Goal: Transaction & Acquisition: Purchase product/service

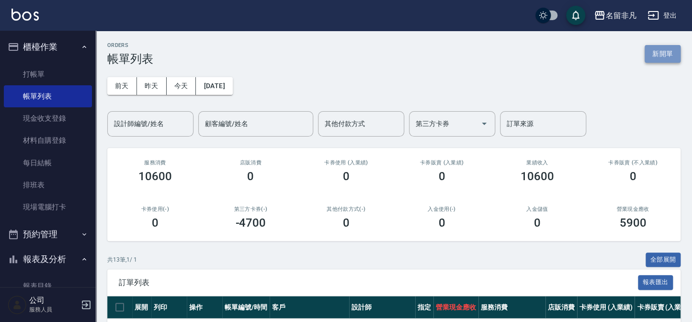
click at [663, 57] on button "新開單" at bounding box center [663, 54] width 36 height 18
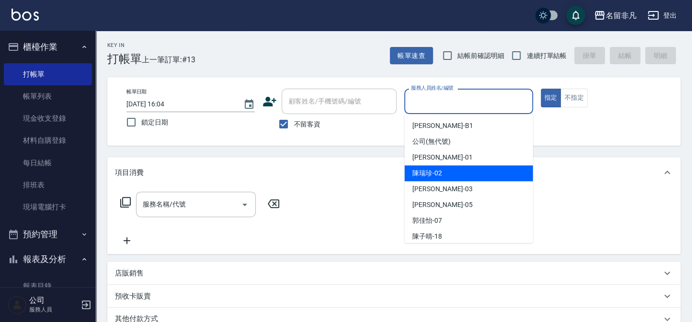
click at [470, 175] on div "陳瑞珍 -02" at bounding box center [469, 173] width 128 height 16
type input "陳瑞珍-02"
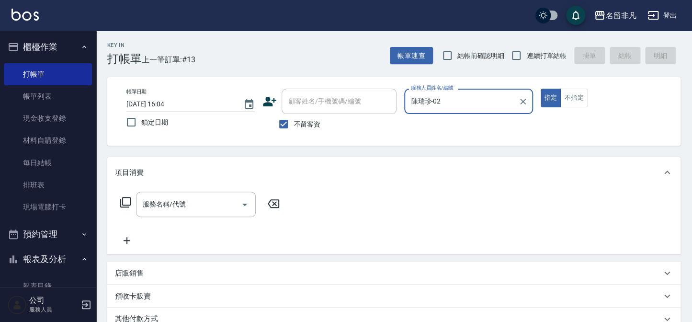
click at [176, 199] on div "服務名稱/代號 服務名稱/代號" at bounding box center [196, 204] width 120 height 25
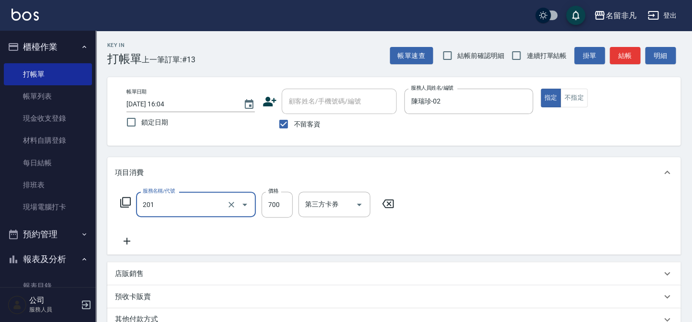
type input "洗+剪(201)"
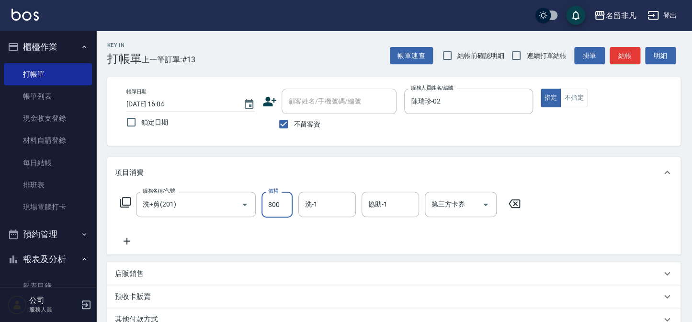
type input "800"
click at [389, 198] on input "協助-1" at bounding box center [390, 204] width 49 height 17
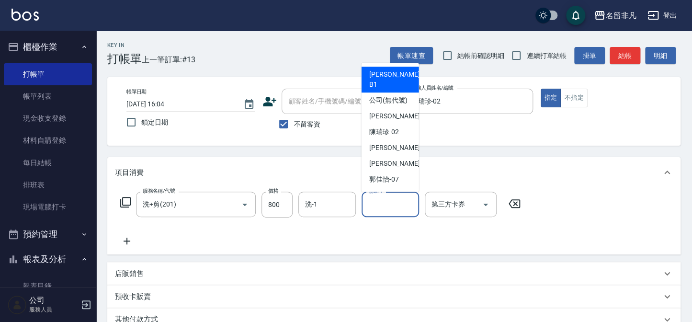
click at [396, 75] on span "[PERSON_NAME] -B1" at bounding box center [395, 79] width 53 height 20
type input "[PERSON_NAME]-B1"
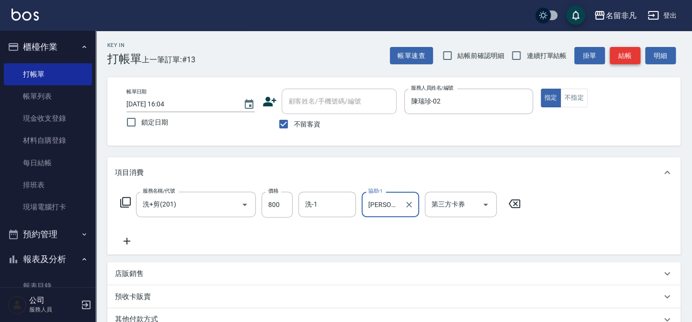
click at [623, 57] on button "結帳" at bounding box center [625, 56] width 31 height 18
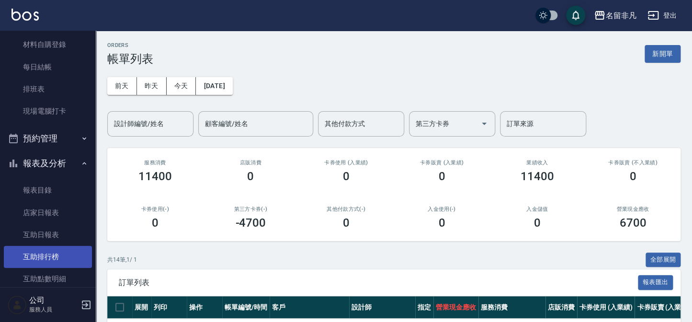
scroll to position [130, 0]
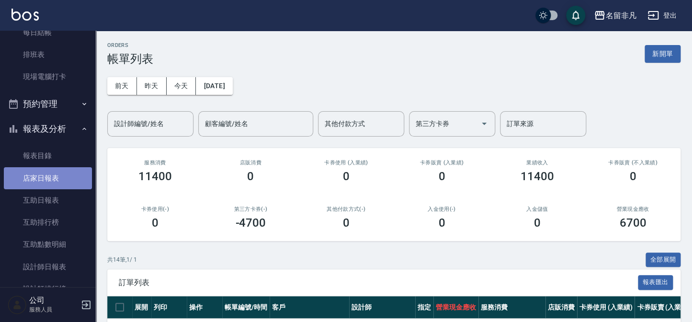
click at [78, 184] on link "店家日報表" at bounding box center [48, 178] width 88 height 22
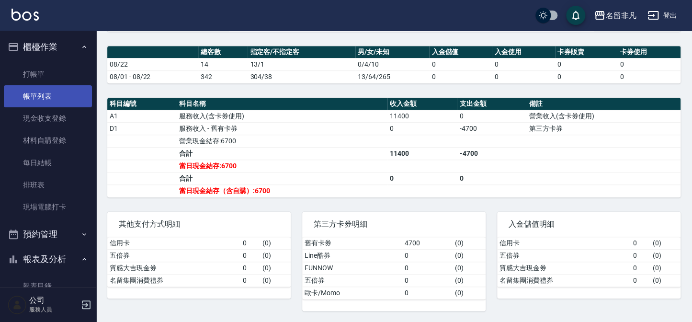
click at [46, 99] on link "帳單列表" at bounding box center [48, 96] width 88 height 22
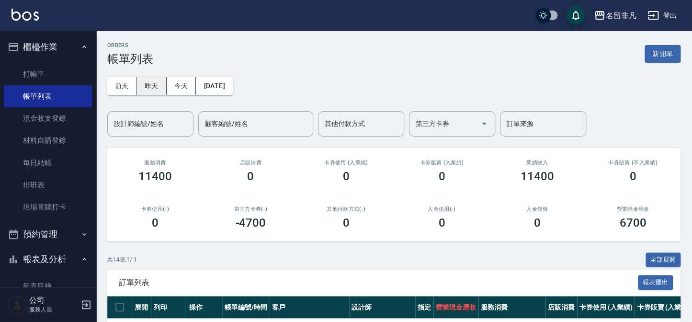
click at [164, 91] on button "昨天" at bounding box center [152, 86] width 30 height 18
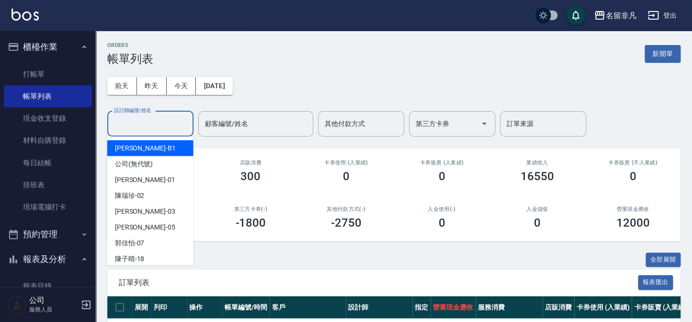
click at [161, 116] on input "設計師編號/姓名" at bounding box center [151, 123] width 78 height 17
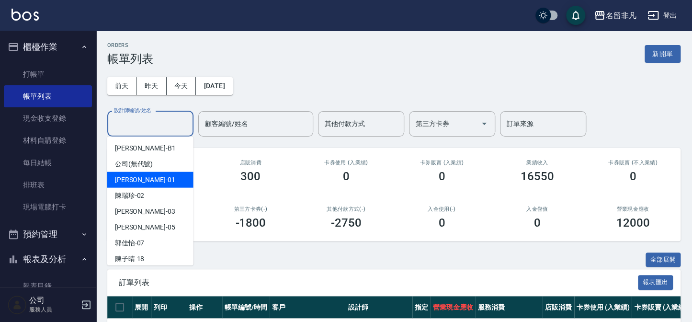
click at [137, 179] on span "[PERSON_NAME] -01" at bounding box center [145, 180] width 60 height 10
type input "[PERSON_NAME]-01"
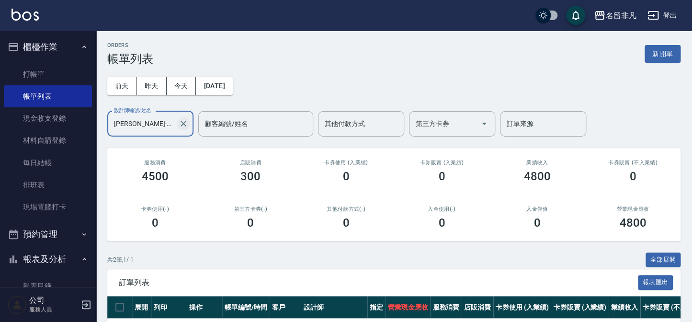
click at [179, 123] on icon "Clear" at bounding box center [184, 124] width 10 height 10
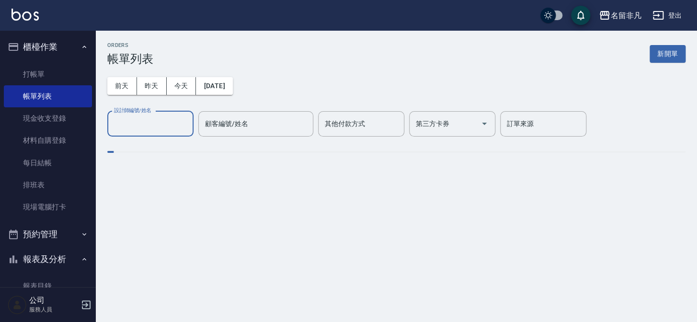
click at [165, 127] on input "設計師編號/姓名" at bounding box center [151, 123] width 78 height 17
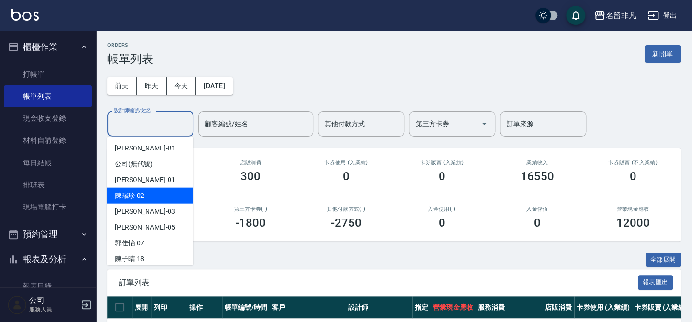
click at [141, 194] on span "陳瑞珍 -02" at bounding box center [130, 196] width 30 height 10
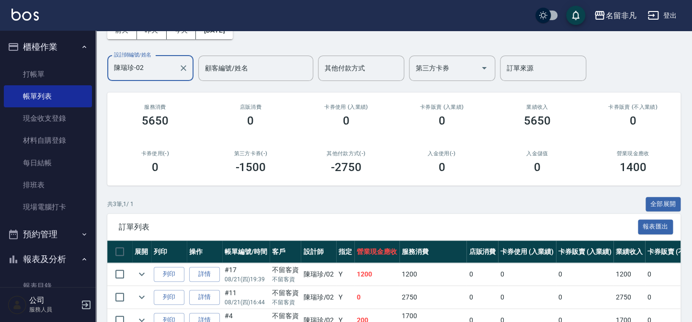
scroll to position [109, 0]
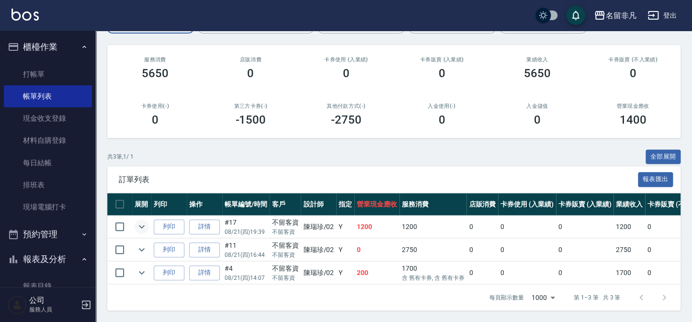
click at [144, 223] on icon "expand row" at bounding box center [141, 226] width 11 height 11
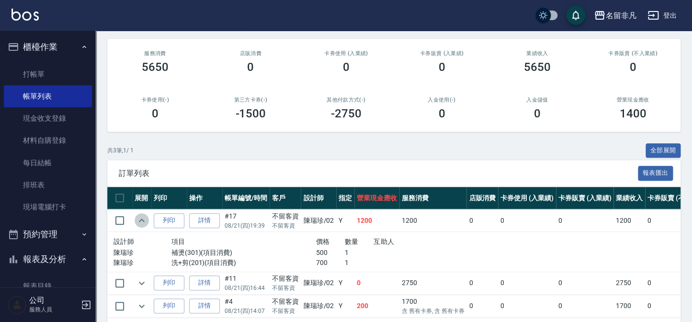
click at [144, 222] on icon "expand row" at bounding box center [141, 220] width 11 height 11
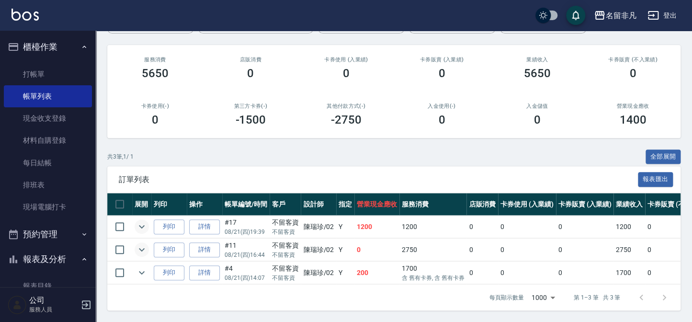
click at [143, 247] on icon "expand row" at bounding box center [141, 249] width 11 height 11
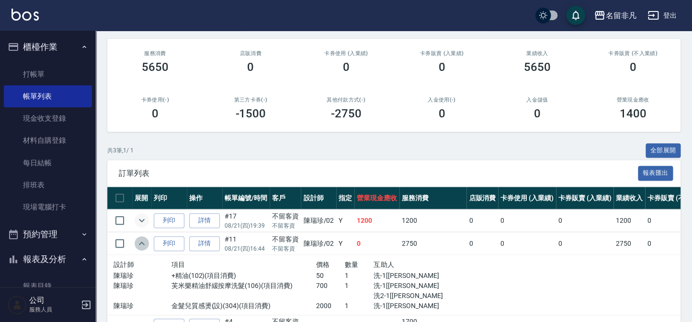
click at [143, 247] on icon "expand row" at bounding box center [141, 243] width 11 height 11
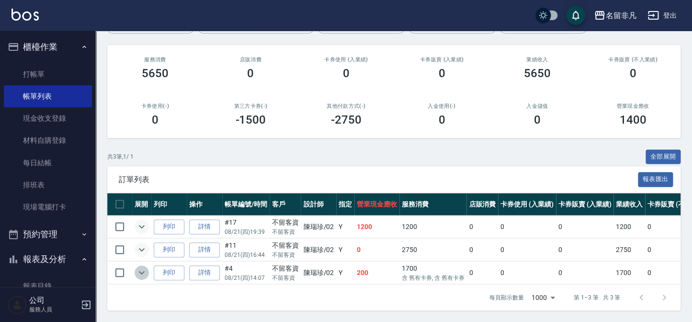
click at [143, 267] on icon "expand row" at bounding box center [141, 272] width 11 height 11
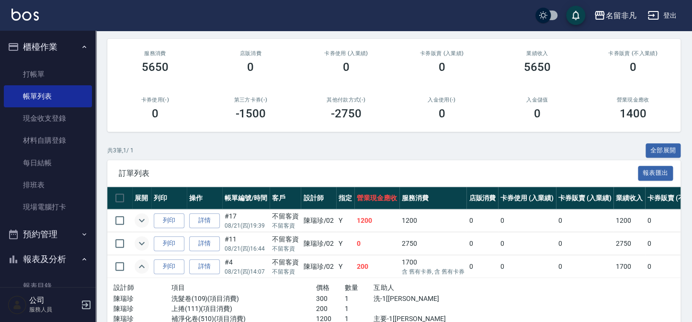
click at [143, 263] on icon "expand row" at bounding box center [141, 266] width 11 height 11
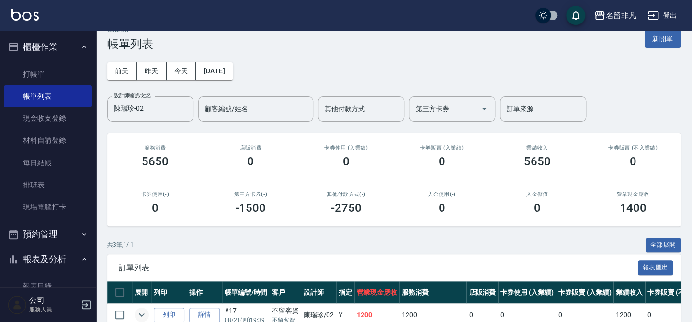
scroll to position [0, 0]
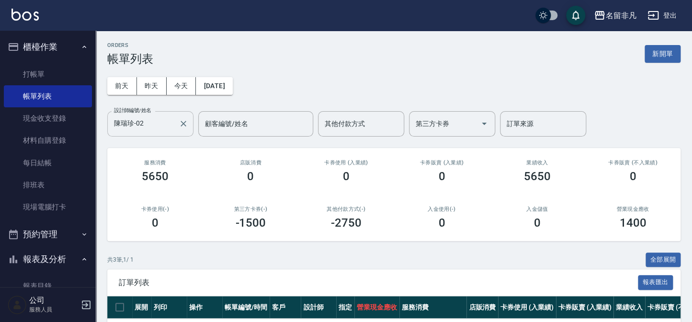
click at [158, 126] on input "陳瑞珍-02" at bounding box center [143, 123] width 63 height 17
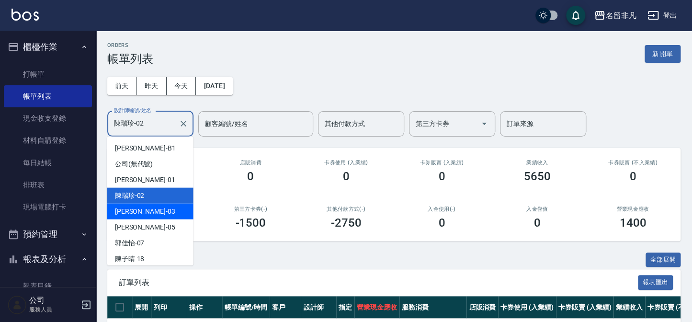
click at [148, 214] on div "[PERSON_NAME] -03" at bounding box center [150, 212] width 86 height 16
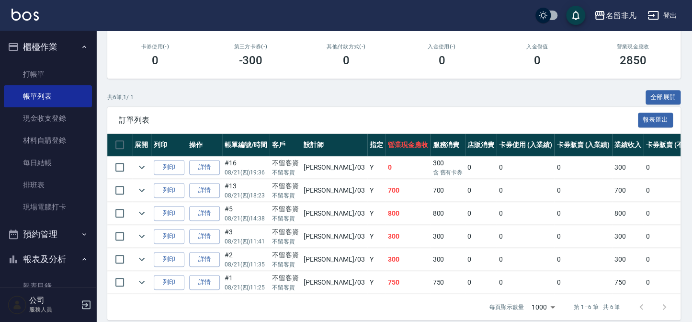
scroll to position [174, 0]
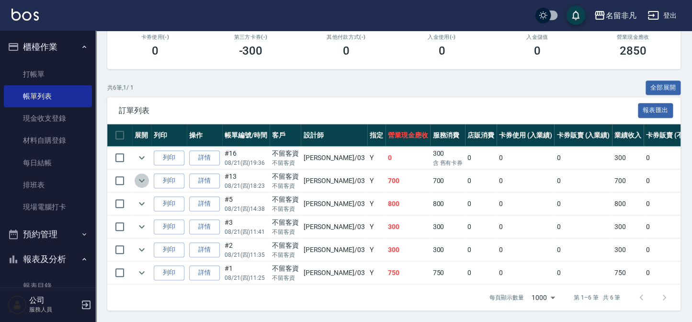
click at [139, 182] on icon "expand row" at bounding box center [141, 180] width 11 height 11
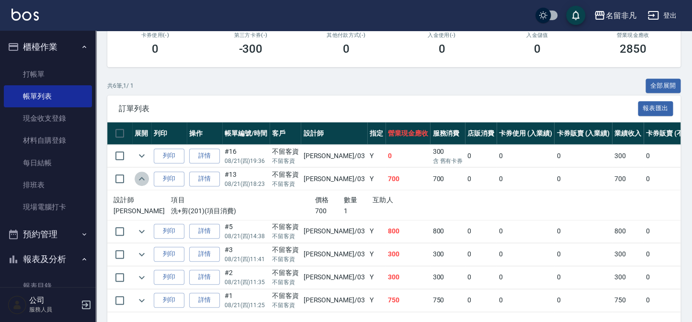
click at [139, 182] on icon "expand row" at bounding box center [141, 178] width 11 height 11
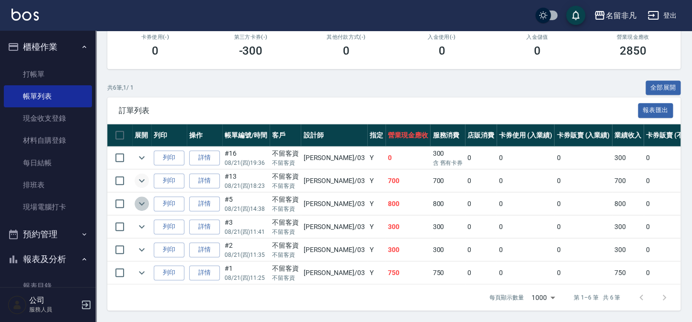
click at [144, 198] on icon "expand row" at bounding box center [141, 203] width 11 height 11
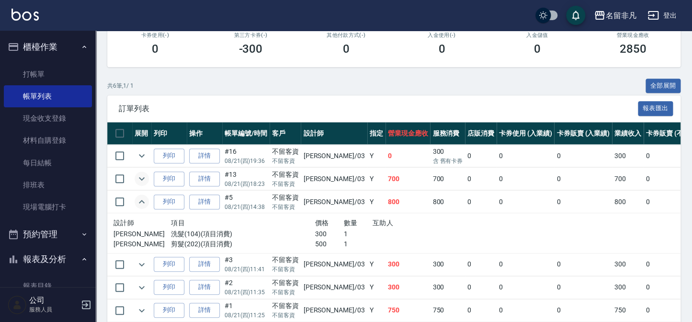
click at [144, 197] on icon "expand row" at bounding box center [141, 201] width 11 height 11
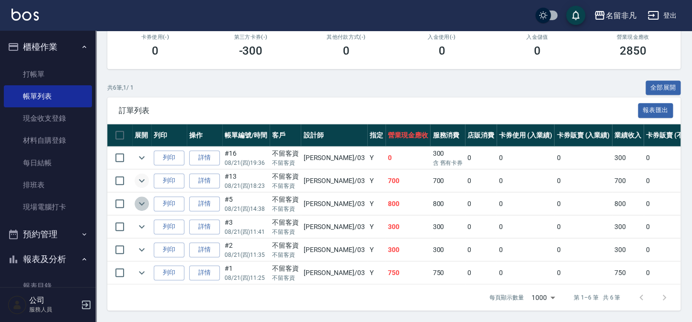
click at [140, 205] on icon "expand row" at bounding box center [141, 203] width 11 height 11
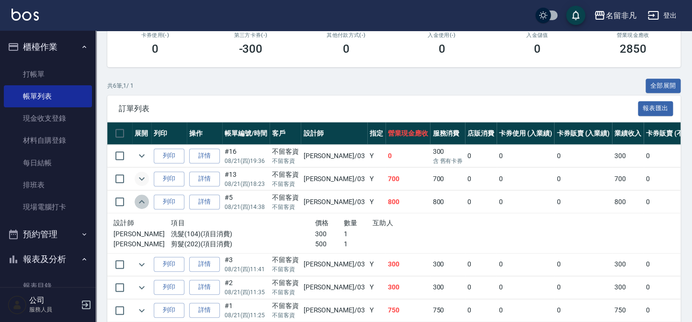
click at [140, 205] on icon "expand row" at bounding box center [141, 201] width 11 height 11
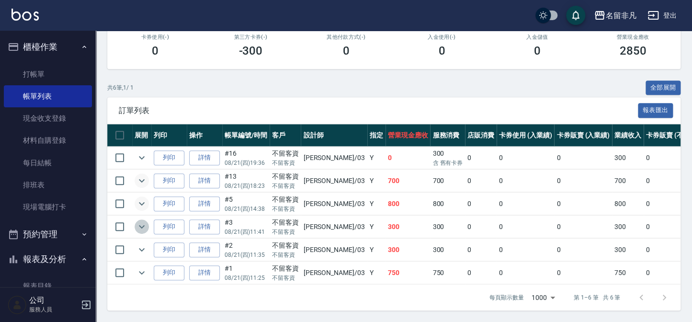
click at [142, 225] on icon "expand row" at bounding box center [142, 226] width 6 height 3
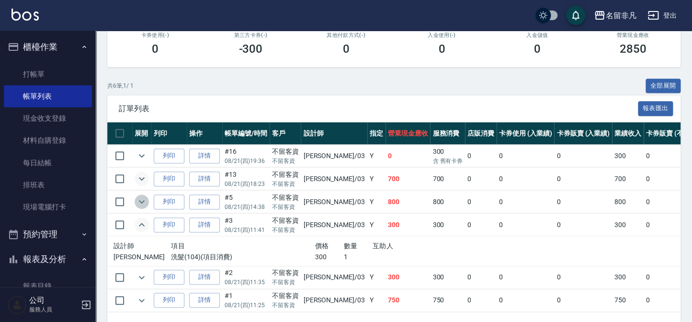
click at [145, 203] on icon "expand row" at bounding box center [141, 201] width 11 height 11
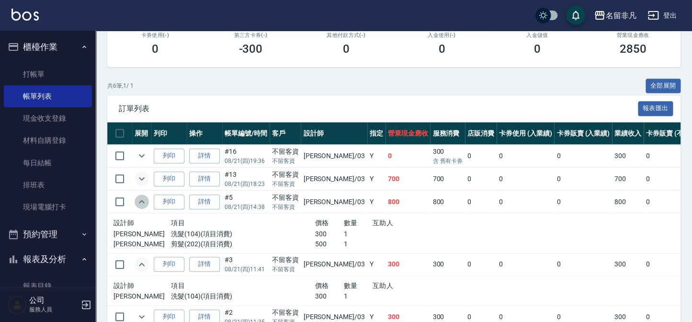
click at [143, 200] on icon "expand row" at bounding box center [141, 201] width 11 height 11
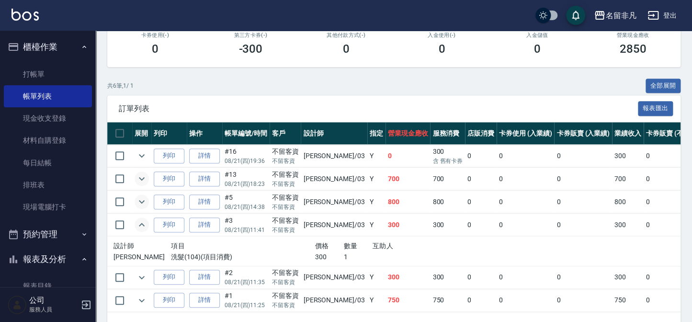
click at [143, 223] on icon "expand row" at bounding box center [141, 224] width 11 height 11
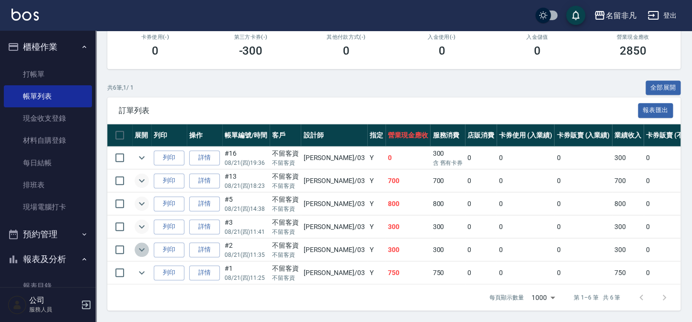
click at [143, 244] on icon "expand row" at bounding box center [141, 249] width 11 height 11
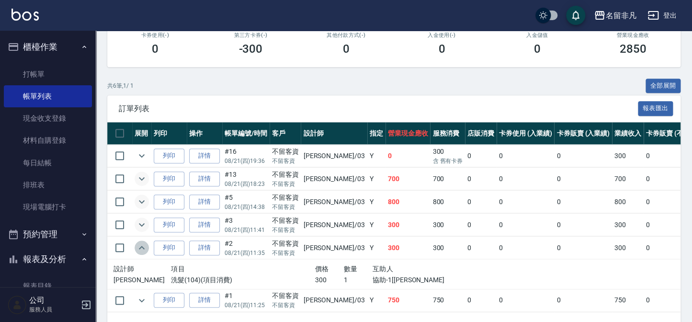
click at [143, 242] on icon "expand row" at bounding box center [141, 247] width 11 height 11
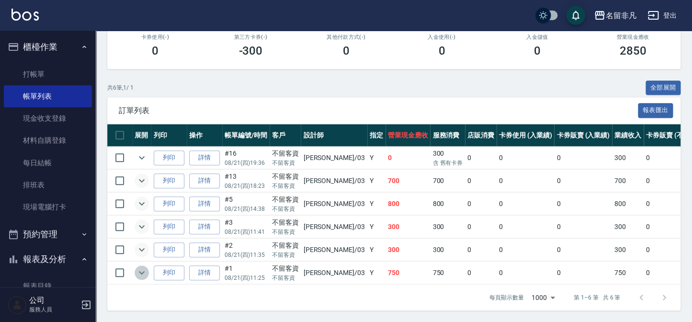
click at [140, 267] on icon "expand row" at bounding box center [141, 272] width 11 height 11
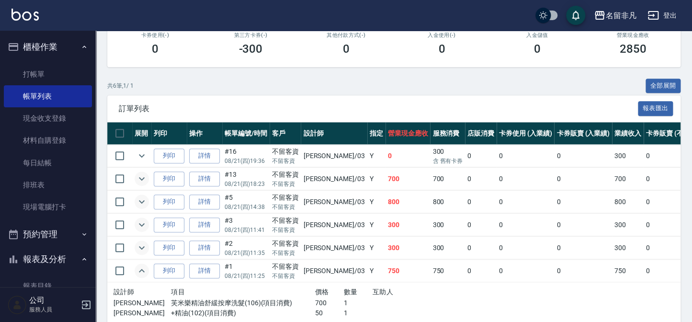
click at [140, 267] on icon "expand row" at bounding box center [141, 270] width 11 height 11
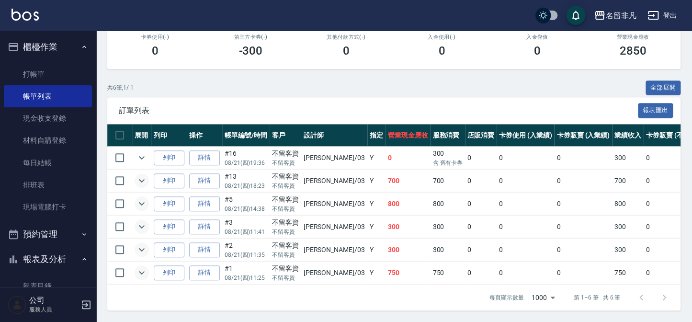
click at [141, 267] on icon "expand row" at bounding box center [141, 272] width 11 height 11
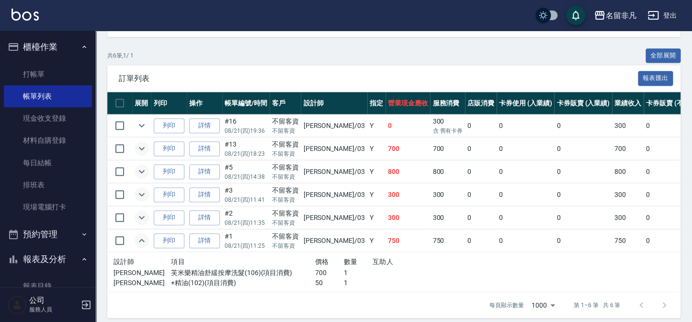
scroll to position [217, 0]
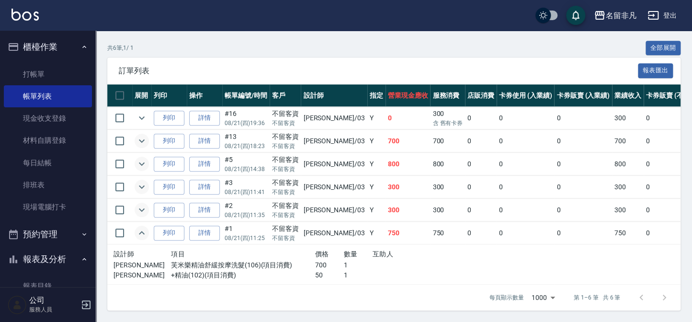
click at [135, 226] on button "expand row" at bounding box center [142, 233] width 14 height 14
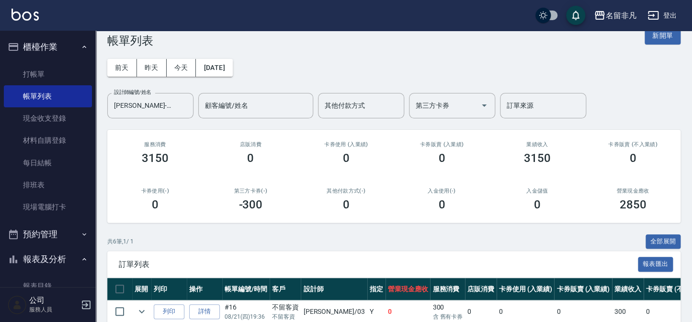
scroll to position [3, 0]
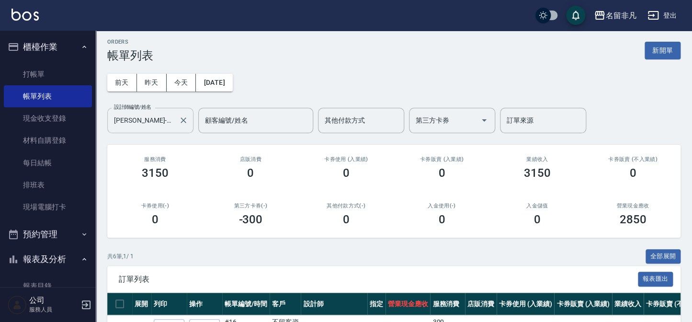
click at [171, 125] on input "[PERSON_NAME]-03" at bounding box center [143, 120] width 63 height 17
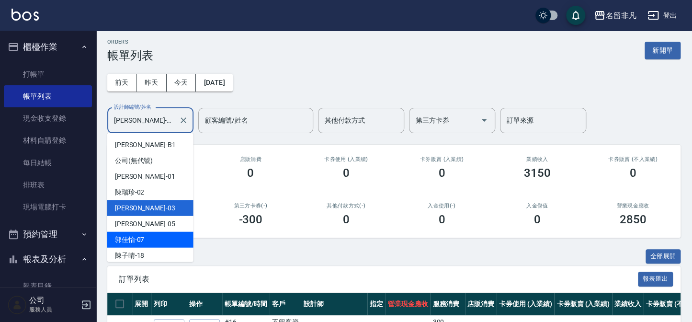
click at [145, 234] on div "[PERSON_NAME]-07" at bounding box center [150, 240] width 86 height 16
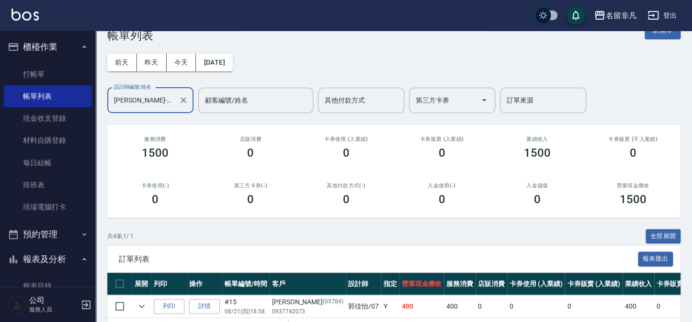
scroll to position [1, 0]
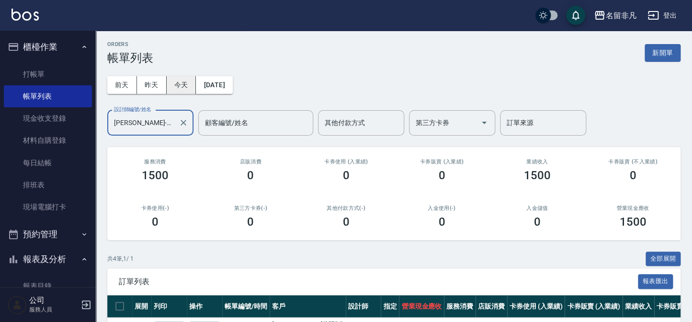
click at [180, 85] on button "今天" at bounding box center [182, 85] width 30 height 18
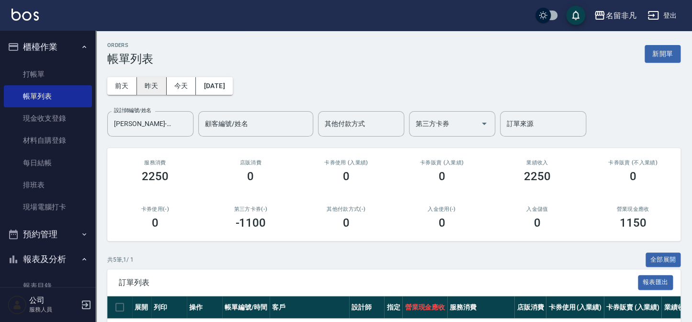
click at [157, 88] on button "昨天" at bounding box center [152, 86] width 30 height 18
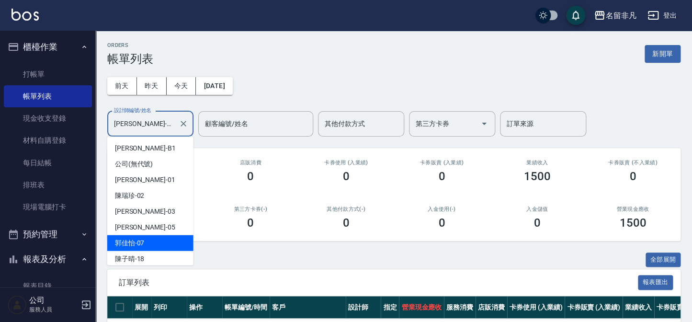
click at [172, 125] on input "[PERSON_NAME]-07" at bounding box center [143, 123] width 63 height 17
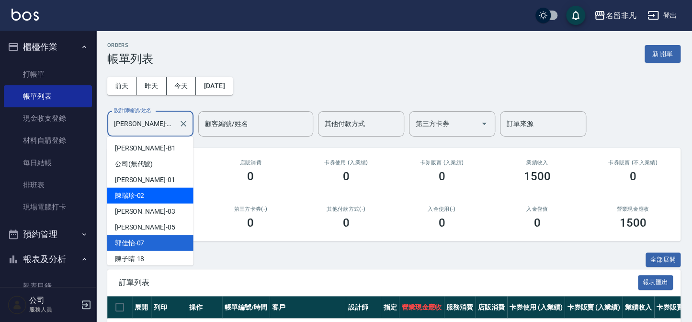
click at [138, 201] on div "陳瑞珍 -02" at bounding box center [150, 196] width 86 height 16
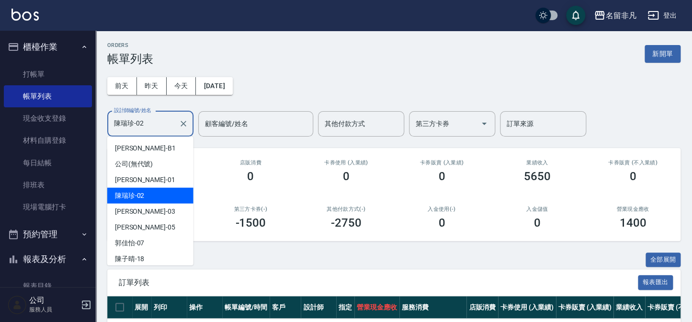
click at [173, 121] on input "陳瑞珍-02" at bounding box center [143, 123] width 63 height 17
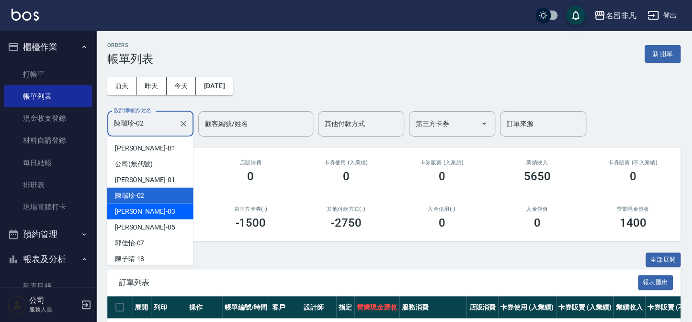
drag, startPoint x: 143, startPoint y: 206, endPoint x: 160, endPoint y: 209, distance: 16.9
click at [143, 206] on div "[PERSON_NAME] -03" at bounding box center [150, 212] width 86 height 16
type input "[PERSON_NAME]-03"
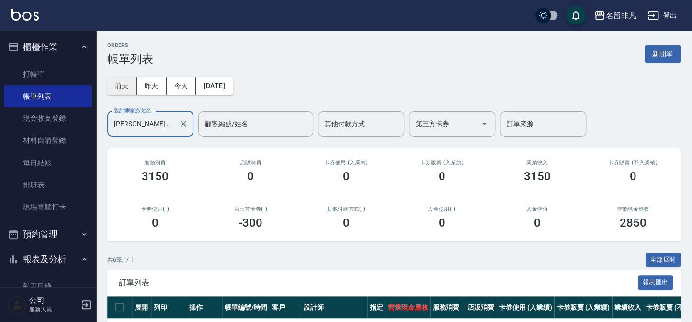
click at [113, 85] on button "前天" at bounding box center [122, 86] width 30 height 18
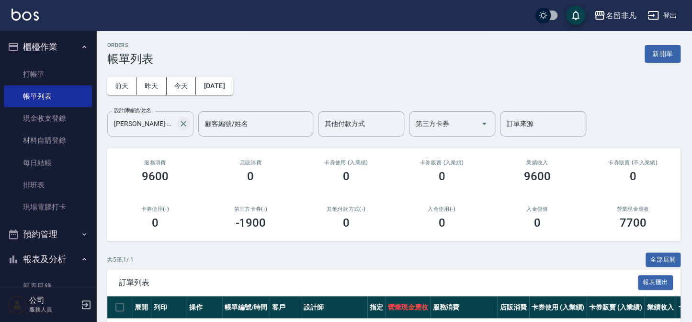
click at [183, 123] on icon "Clear" at bounding box center [184, 124] width 6 height 6
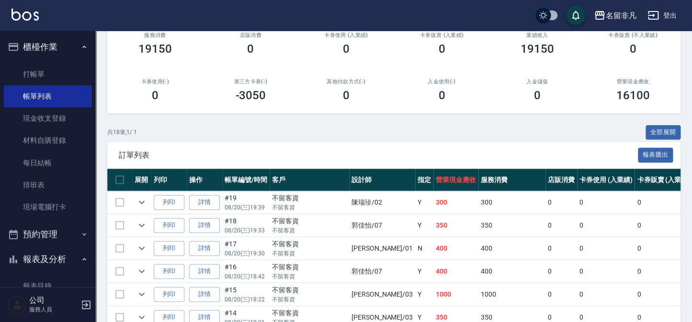
scroll to position [130, 0]
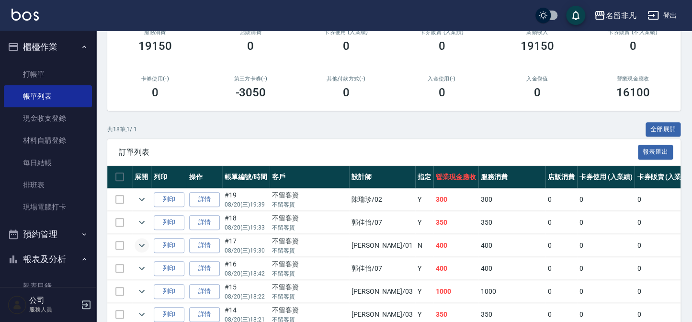
click at [145, 247] on icon "expand row" at bounding box center [141, 245] width 11 height 11
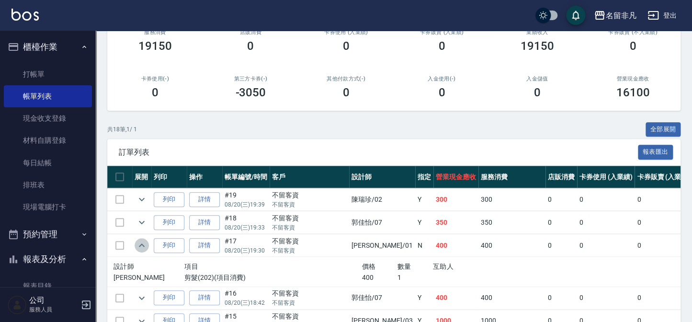
click at [145, 247] on icon "expand row" at bounding box center [141, 245] width 11 height 11
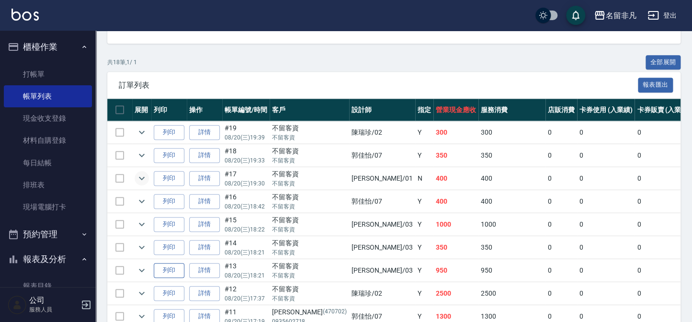
scroll to position [217, 0]
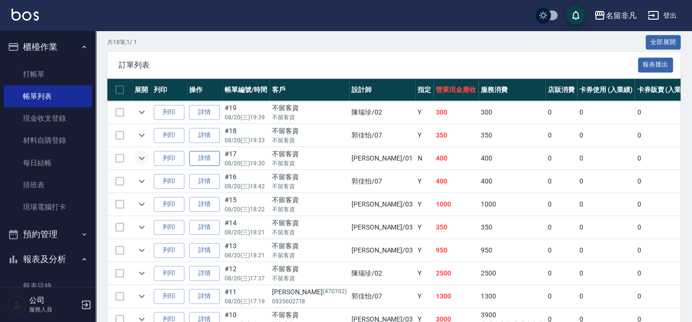
click at [217, 162] on link "詳情" at bounding box center [204, 158] width 31 height 15
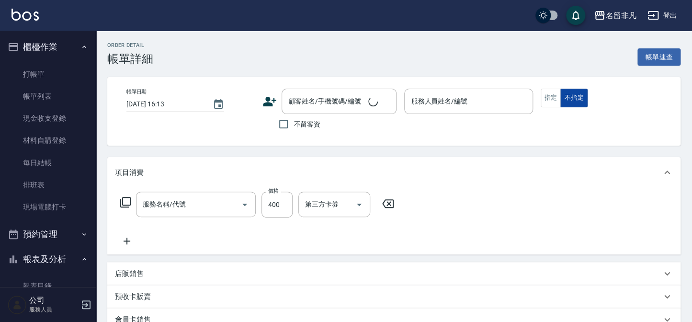
type input "剪髮(202)"
type input "[DATE] 19:30"
checkbox input "true"
type input "[PERSON_NAME]-01"
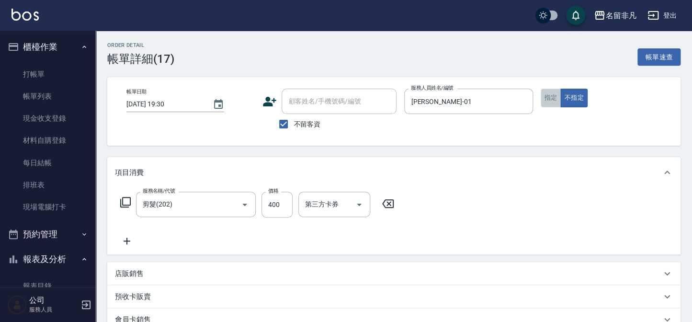
click at [551, 100] on button "指定" at bounding box center [551, 98] width 21 height 19
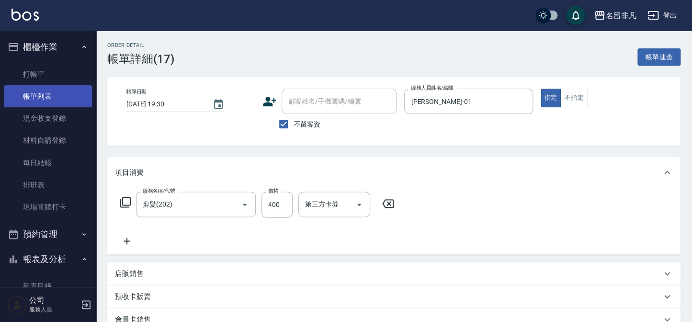
click at [61, 101] on link "帳單列表" at bounding box center [48, 96] width 88 height 22
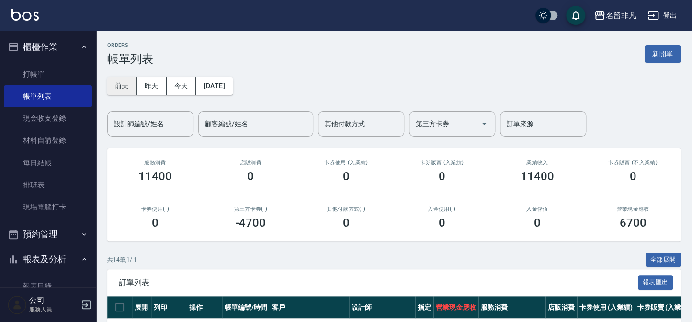
click at [123, 85] on button "前天" at bounding box center [122, 86] width 30 height 18
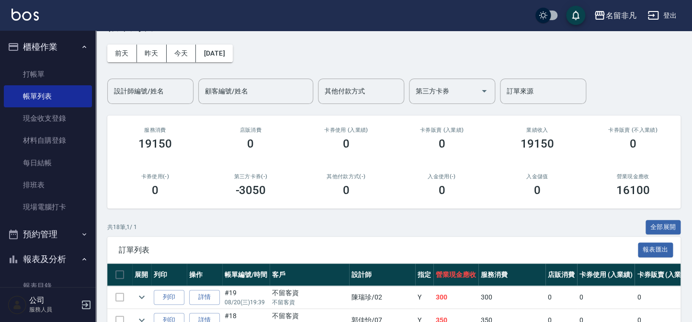
scroll to position [17, 0]
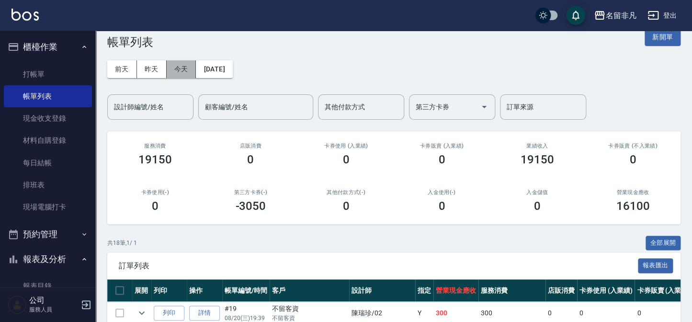
click at [189, 74] on button "今天" at bounding box center [182, 69] width 30 height 18
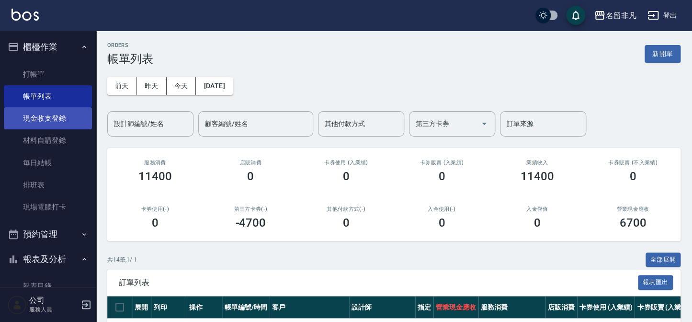
click at [59, 127] on link "現金收支登錄" at bounding box center [48, 118] width 88 height 22
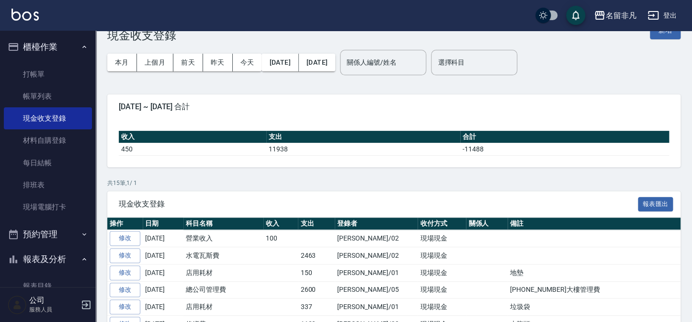
scroll to position [43, 0]
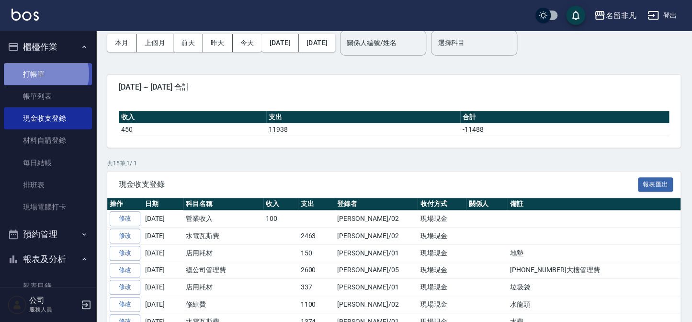
click at [45, 74] on link "打帳單" at bounding box center [48, 74] width 88 height 22
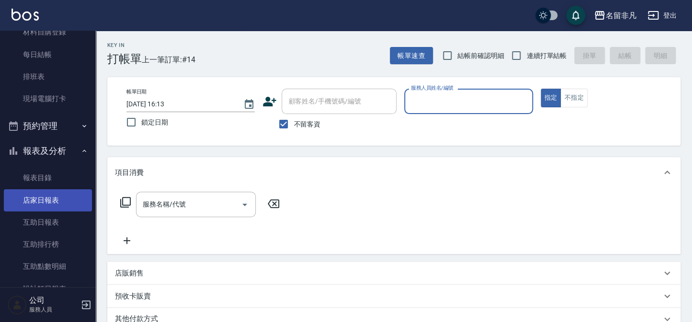
scroll to position [130, 0]
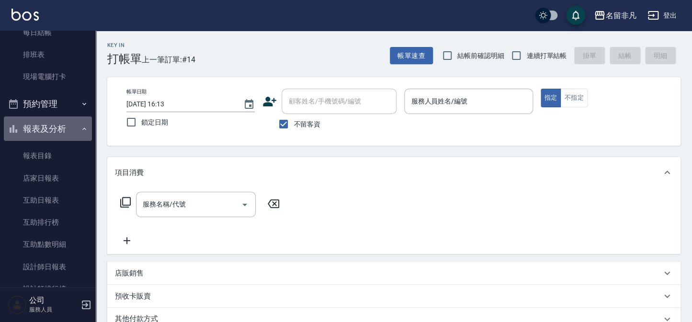
click at [60, 116] on button "報表及分析" at bounding box center [48, 128] width 88 height 25
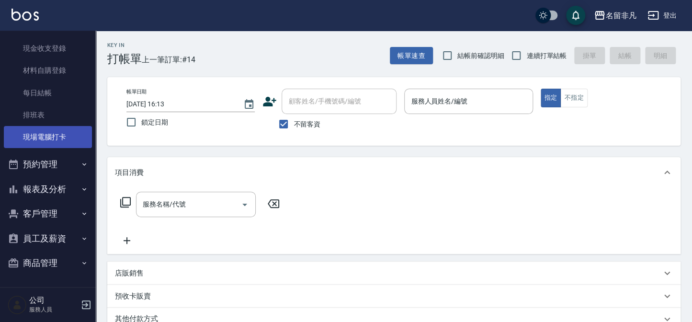
scroll to position [70, 0]
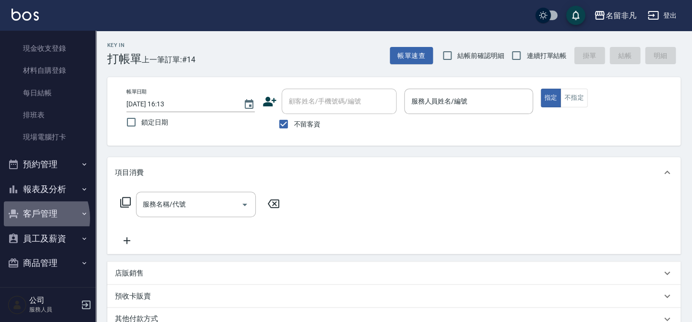
click at [30, 218] on button "客戶管理" at bounding box center [48, 213] width 88 height 25
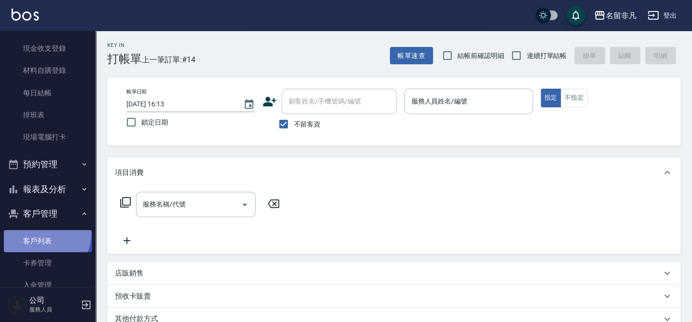
click at [31, 231] on link "客戶列表" at bounding box center [48, 241] width 88 height 22
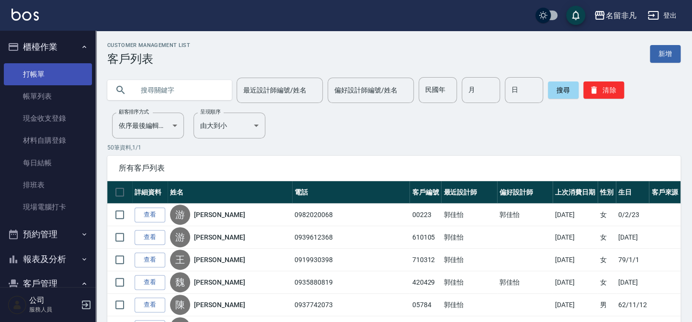
click at [34, 69] on link "打帳單" at bounding box center [48, 74] width 88 height 22
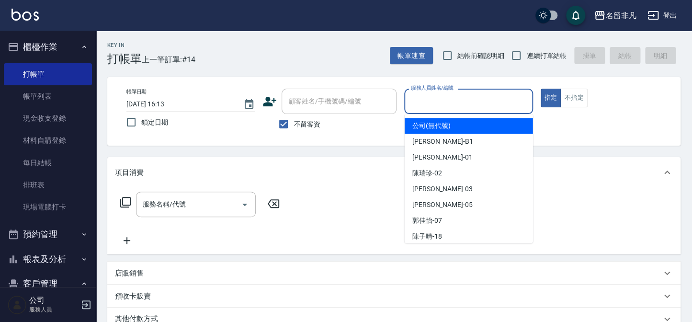
drag, startPoint x: 461, startPoint y: 104, endPoint x: 467, endPoint y: 124, distance: 20.9
click at [462, 104] on input "服務人員姓名/編號" at bounding box center [469, 101] width 120 height 17
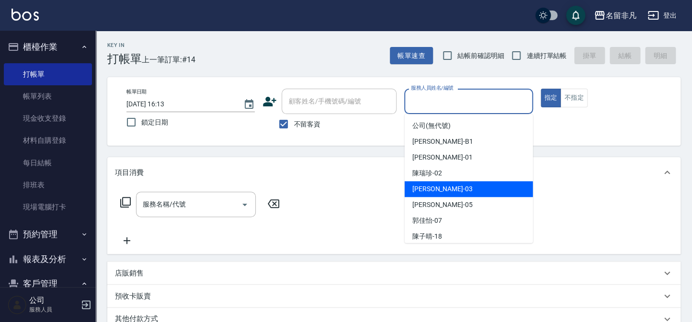
drag, startPoint x: 460, startPoint y: 191, endPoint x: 488, endPoint y: 168, distance: 36.4
click at [464, 190] on div "[PERSON_NAME] -03" at bounding box center [469, 189] width 128 height 16
type input "[PERSON_NAME]-03"
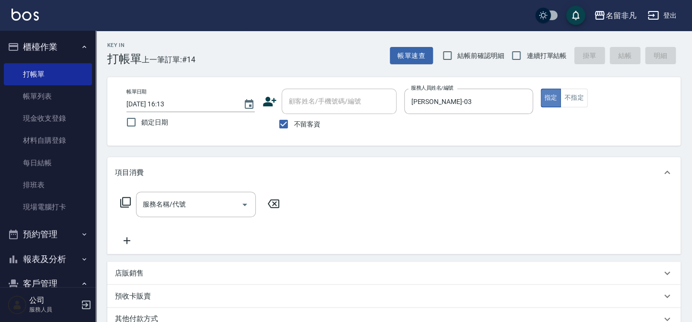
click at [549, 95] on button "指定" at bounding box center [551, 98] width 21 height 19
click at [126, 201] on icon at bounding box center [125, 201] width 11 height 11
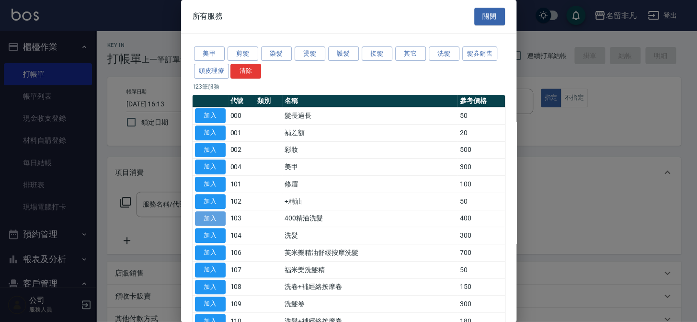
click at [211, 214] on button "加入" at bounding box center [210, 218] width 31 height 15
type input "400精油洗髮(103)"
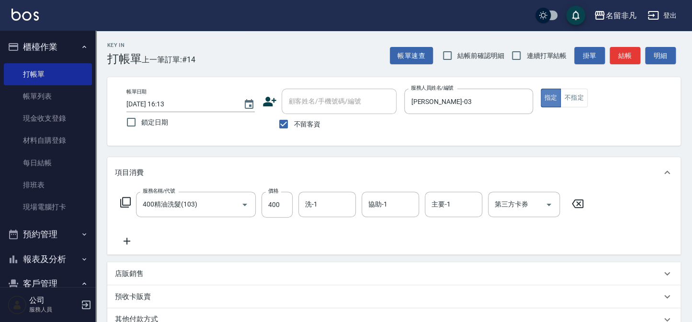
click at [548, 96] on button "指定" at bounding box center [551, 98] width 21 height 19
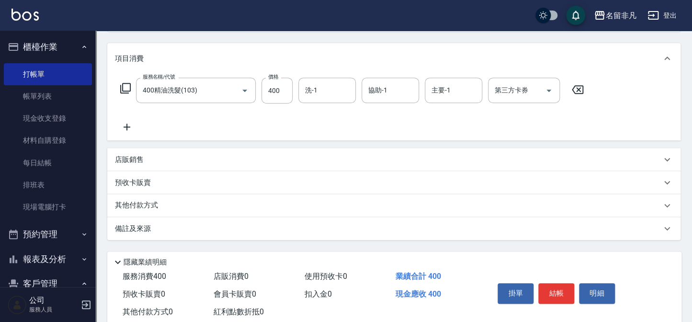
scroll to position [138, 0]
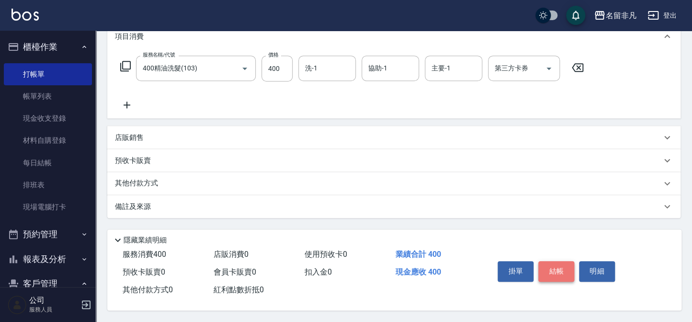
click at [558, 263] on button "結帳" at bounding box center [556, 271] width 36 height 20
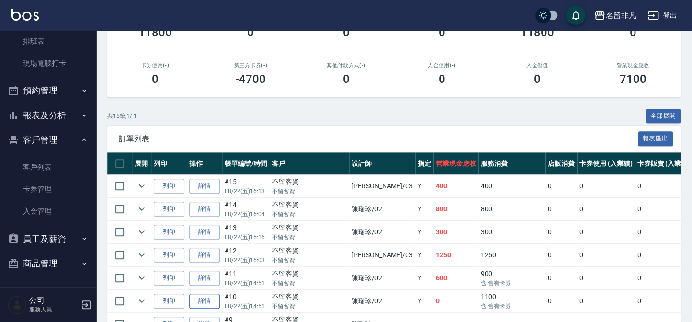
scroll to position [174, 0]
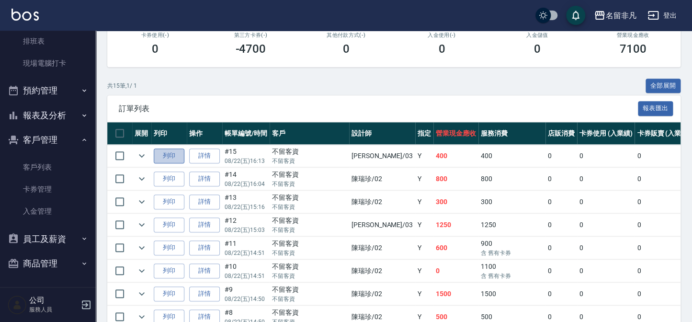
click at [171, 153] on button "列印" at bounding box center [169, 155] width 31 height 15
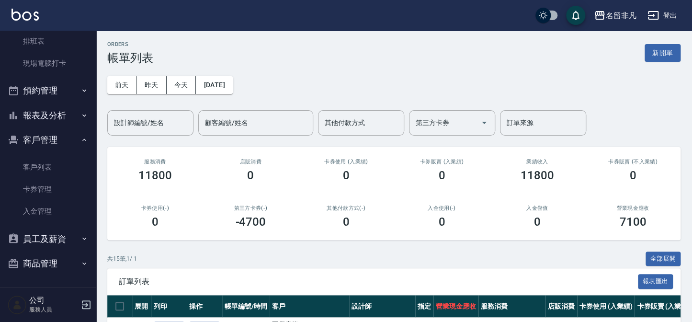
scroll to position [0, 0]
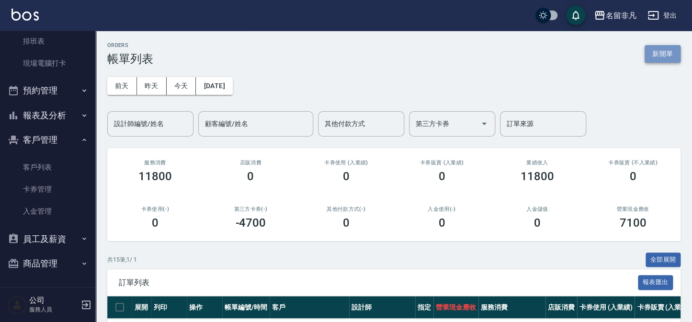
click at [659, 47] on button "新開單" at bounding box center [663, 54] width 36 height 18
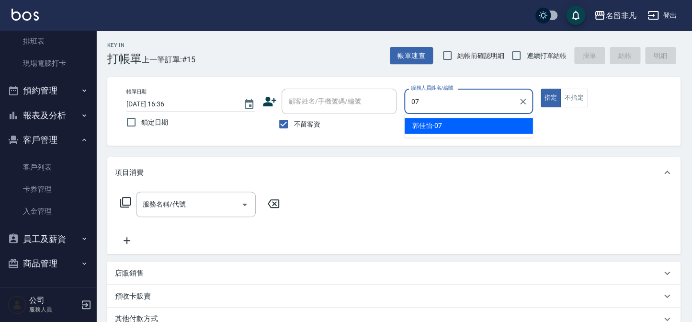
type input "[PERSON_NAME]-07"
type button "true"
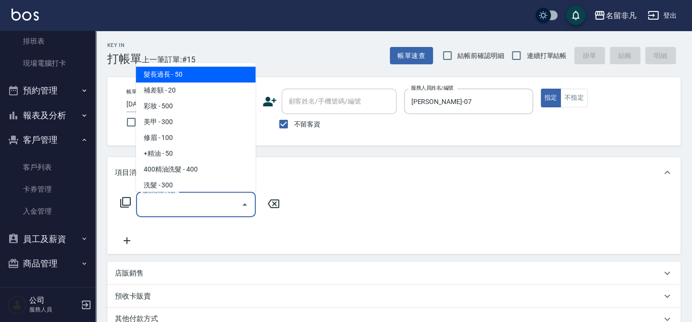
click at [173, 206] on input "服務名稱/代號" at bounding box center [188, 204] width 97 height 17
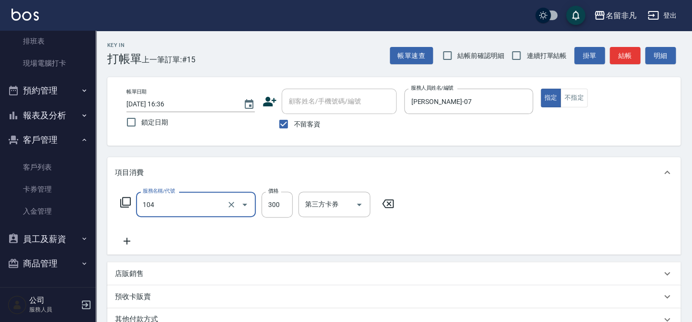
type input "洗髮(104)"
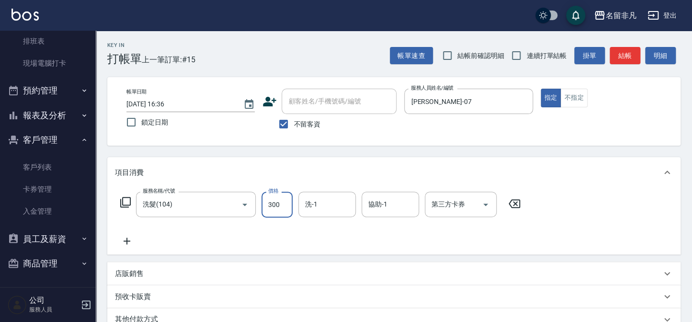
click at [132, 245] on icon at bounding box center [127, 240] width 24 height 11
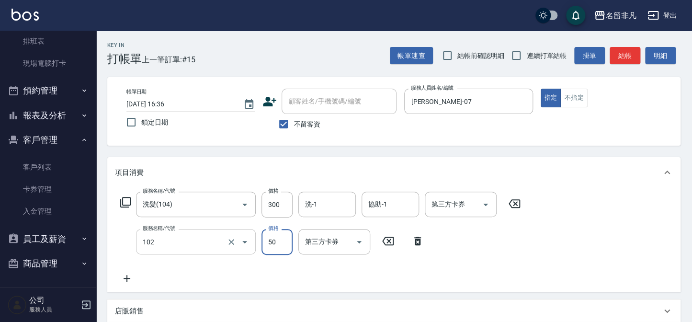
type input "+精油(102)"
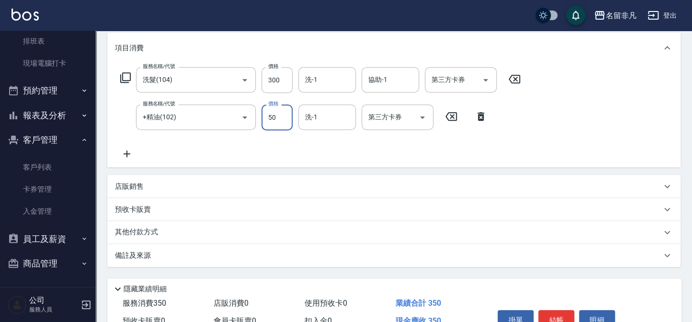
scroll to position [174, 0]
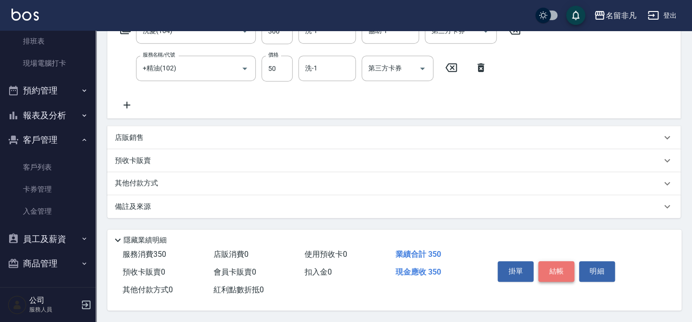
click at [567, 271] on button "結帳" at bounding box center [556, 271] width 36 height 20
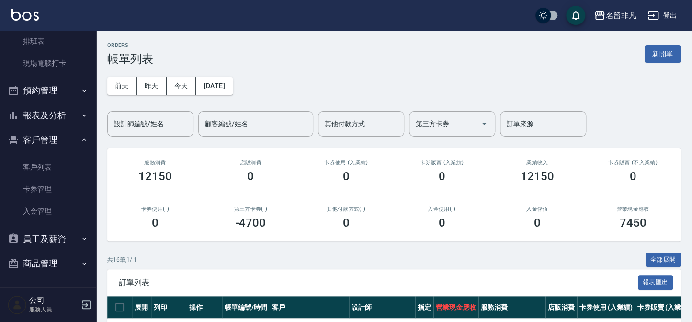
scroll to position [43, 0]
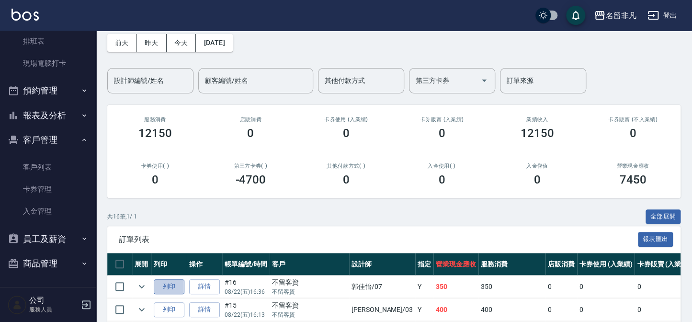
click at [173, 285] on button "列印" at bounding box center [169, 286] width 31 height 15
